Goal: Find specific fact: Find specific fact

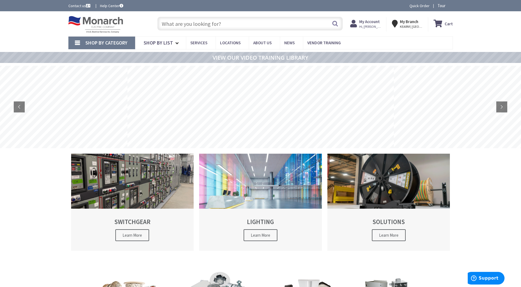
click at [192, 24] on input "text" at bounding box center [249, 24] width 185 height 14
paste input "TA-2-81325"
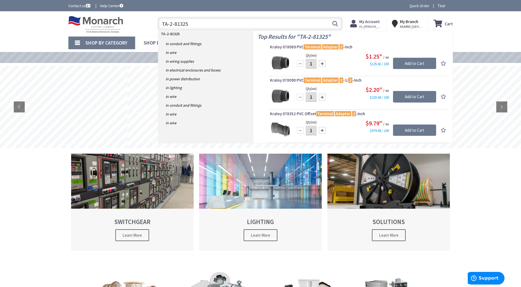
drag, startPoint x: 195, startPoint y: 22, endPoint x: 121, endPoint y: 16, distance: 74.1
click at [123, 18] on div "Toggle Nav TA-2-81325 TA-2-81325 Search Cart My Cart Close" at bounding box center [260, 24] width 393 height 18
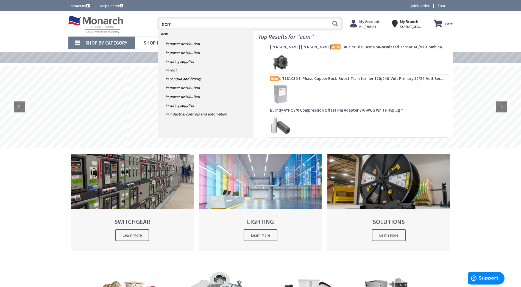
type input "acme"
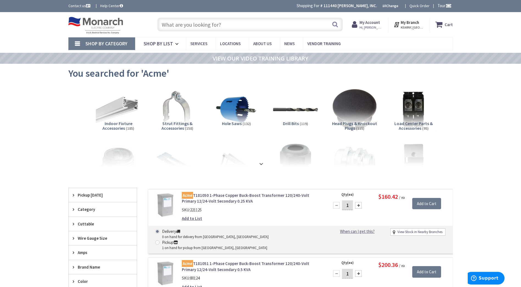
click at [253, 27] on input "text" at bounding box center [249, 25] width 185 height 14
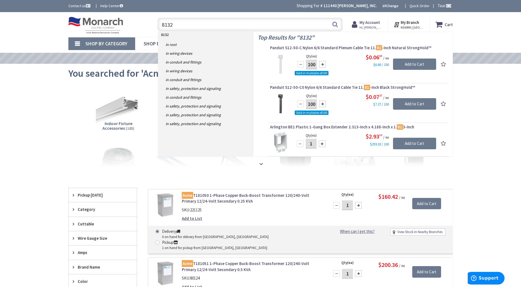
type input "81325"
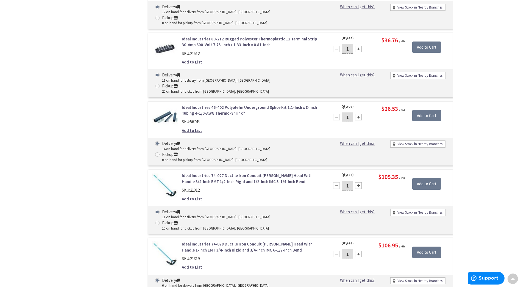
scroll to position [1628, 0]
